Goal: Task Accomplishment & Management: Manage account settings

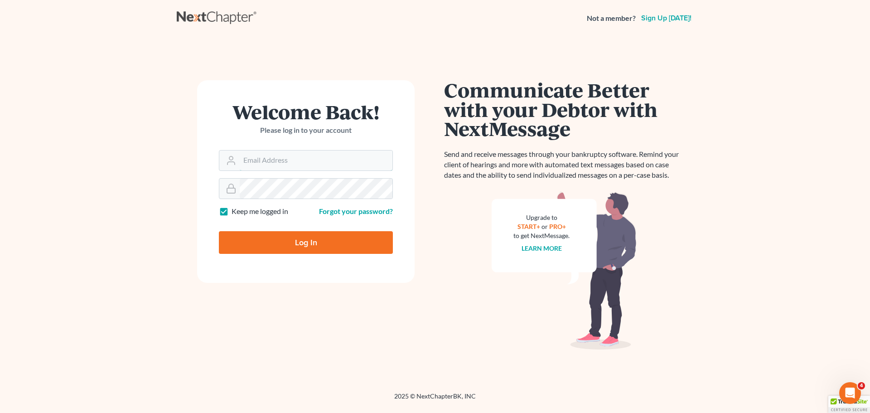
type input "[EMAIL_ADDRESS][DOMAIN_NAME]"
click at [299, 246] on input "Log In" at bounding box center [306, 242] width 174 height 23
type input "Thinking..."
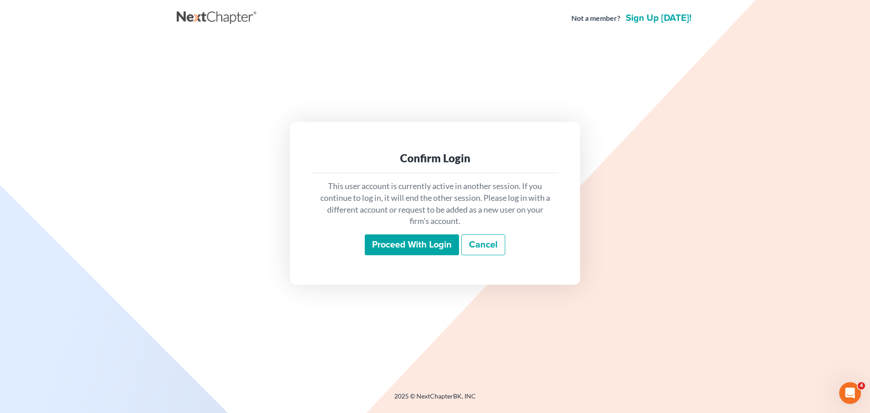
click at [399, 256] on div "This user account is currently active in another session. If you continue to lo…" at bounding box center [435, 217] width 246 height 89
